Goal: Transaction & Acquisition: Purchase product/service

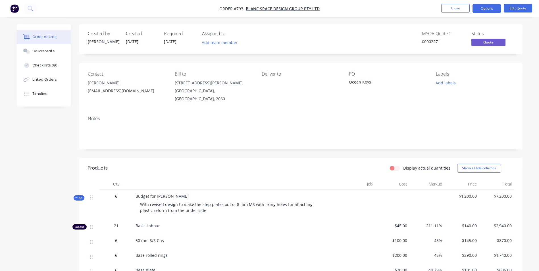
scroll to position [455, 0]
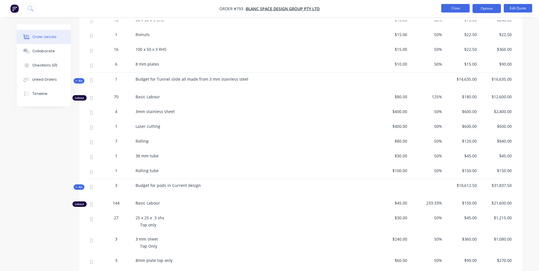
click at [456, 7] on button "Close" at bounding box center [455, 8] width 28 height 9
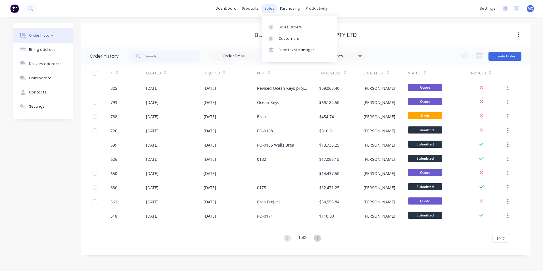
click at [266, 6] on div "sales" at bounding box center [270, 8] width 16 height 9
click at [280, 28] on div "Sales Orders" at bounding box center [290, 27] width 23 height 5
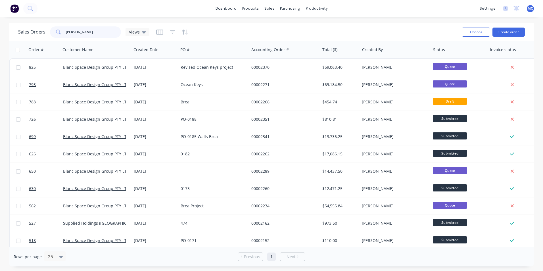
drag, startPoint x: 88, startPoint y: 32, endPoint x: 47, endPoint y: 32, distance: 40.4
click at [47, 32] on div "Sales Orders [PERSON_NAME] Views" at bounding box center [83, 31] width 131 height 11
type input "830"
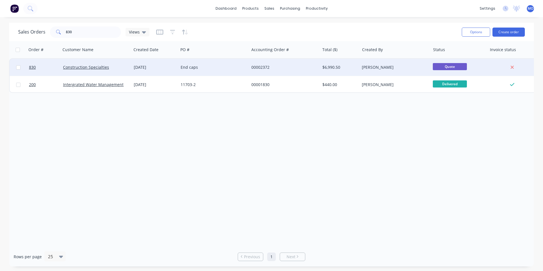
click at [78, 72] on div "Construction Specialties" at bounding box center [96, 67] width 71 height 17
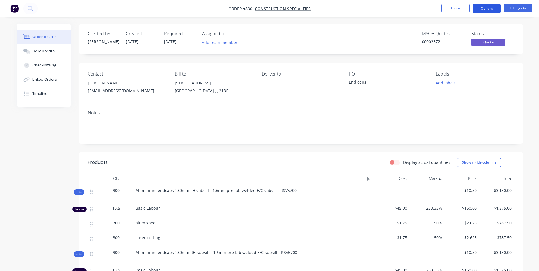
click at [490, 7] on button "Options" at bounding box center [487, 8] width 28 height 9
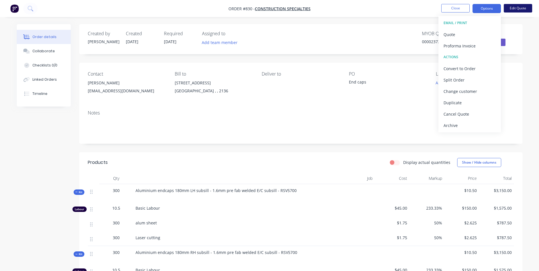
click at [517, 8] on button "Edit Quote" at bounding box center [518, 8] width 28 height 9
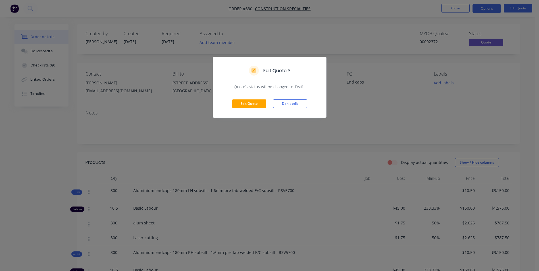
click at [269, 104] on div "Edit Quote Don't edit" at bounding box center [269, 104] width 113 height 28
click at [261, 103] on button "Edit Quote" at bounding box center [249, 103] width 34 height 9
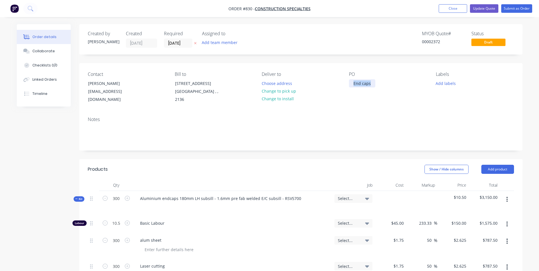
drag, startPoint x: 371, startPoint y: 81, endPoint x: 338, endPoint y: 87, distance: 33.6
click at [338, 87] on div "Contact [PERSON_NAME] [EMAIL_ADDRESS][DOMAIN_NAME] Bill to [STREET_ADDRESS] Del…" at bounding box center [300, 87] width 443 height 49
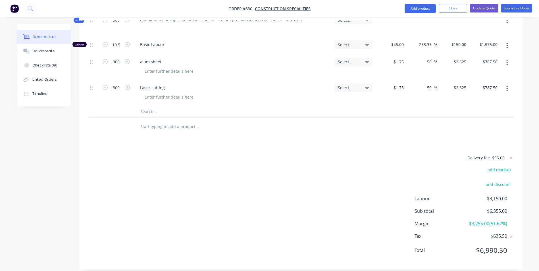
scroll to position [284, 0]
click at [518, 6] on button "Submit as Order" at bounding box center [516, 8] width 31 height 9
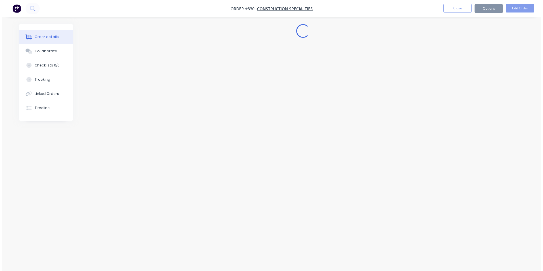
scroll to position [0, 0]
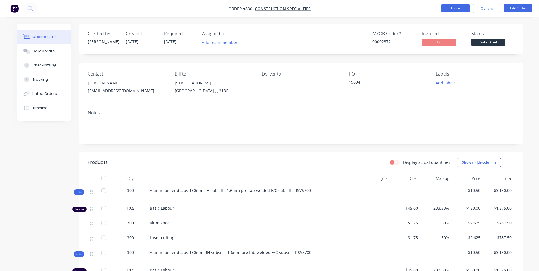
click at [448, 6] on button "Close" at bounding box center [455, 8] width 28 height 9
